Goal: Task Accomplishment & Management: Manage account settings

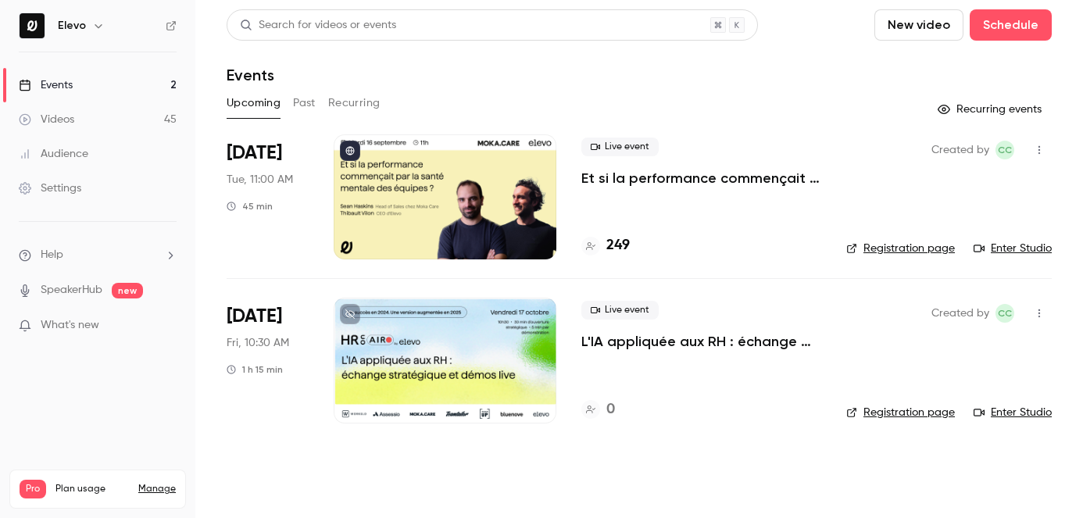
click at [151, 483] on link "Manage" at bounding box center [157, 489] width 38 height 13
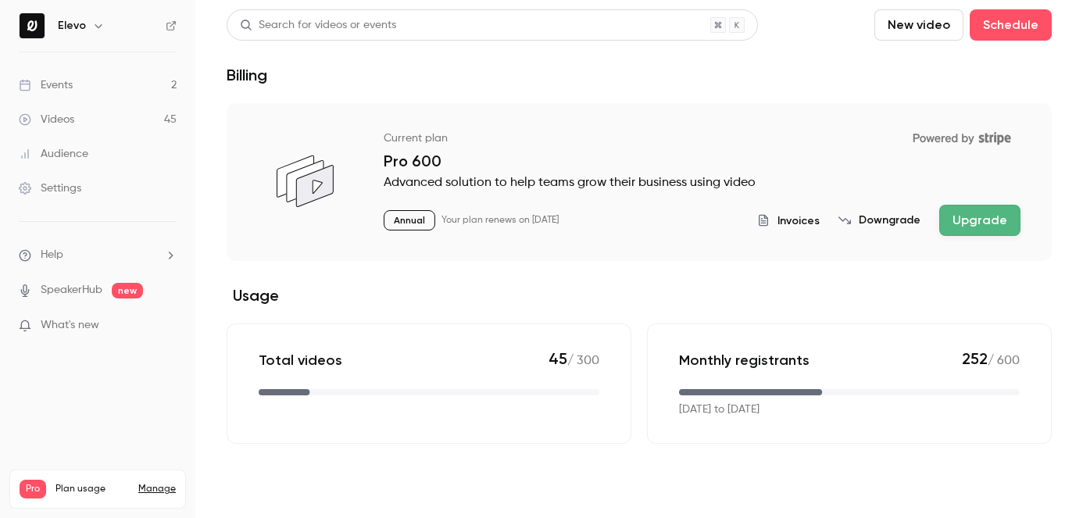
click at [785, 221] on button "Invoices" at bounding box center [788, 221] width 63 height 16
